Goal: Information Seeking & Learning: Learn about a topic

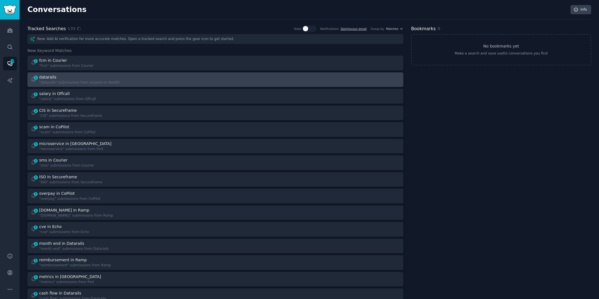
click at [60, 85] on link "1 datarails "datarails" submissions from anyone on Reddit" at bounding box center [215, 79] width 376 height 15
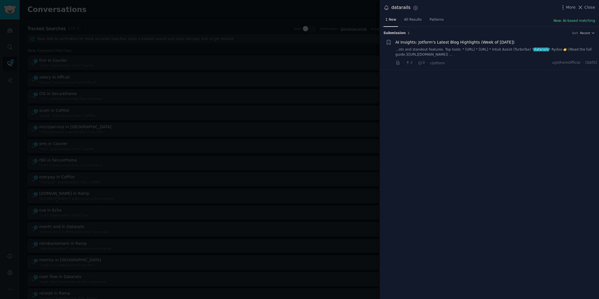
click at [470, 49] on link "...ots and standout features. Top tools: * [URL] * [URL] * Intuit Assist (Turbo…" at bounding box center [496, 52] width 202 height 10
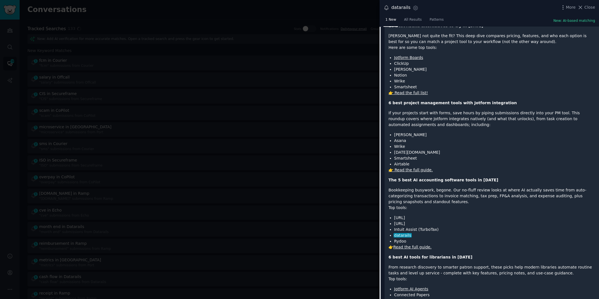
scroll to position [158, 0]
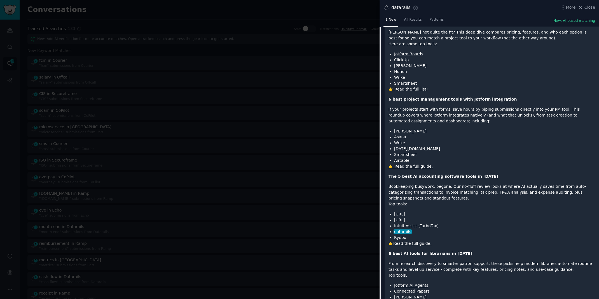
click at [416, 241] on link "Read the full guide." at bounding box center [412, 243] width 38 height 4
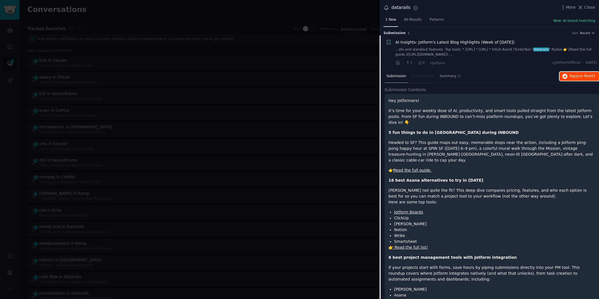
click at [565, 76] on icon "button" at bounding box center [564, 76] width 5 height 5
